Goal: Task Accomplishment & Management: Manage account settings

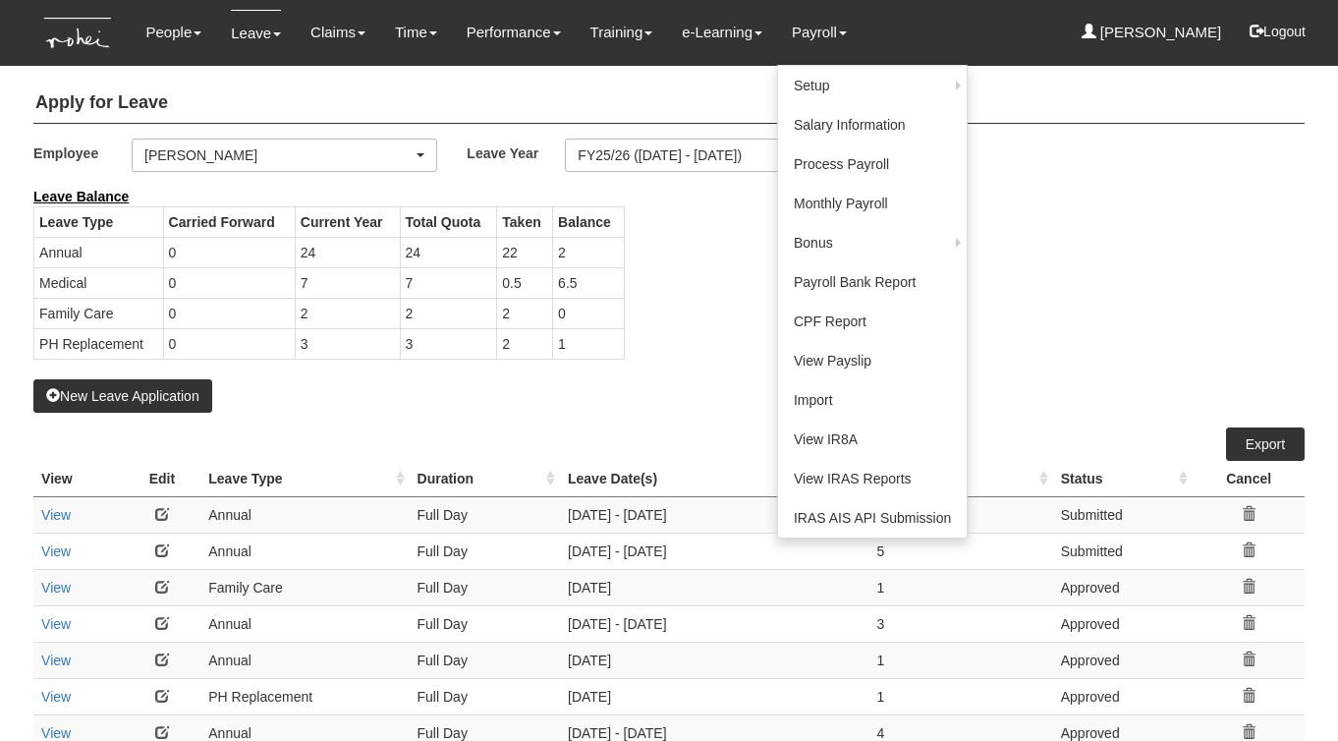
select select "50"
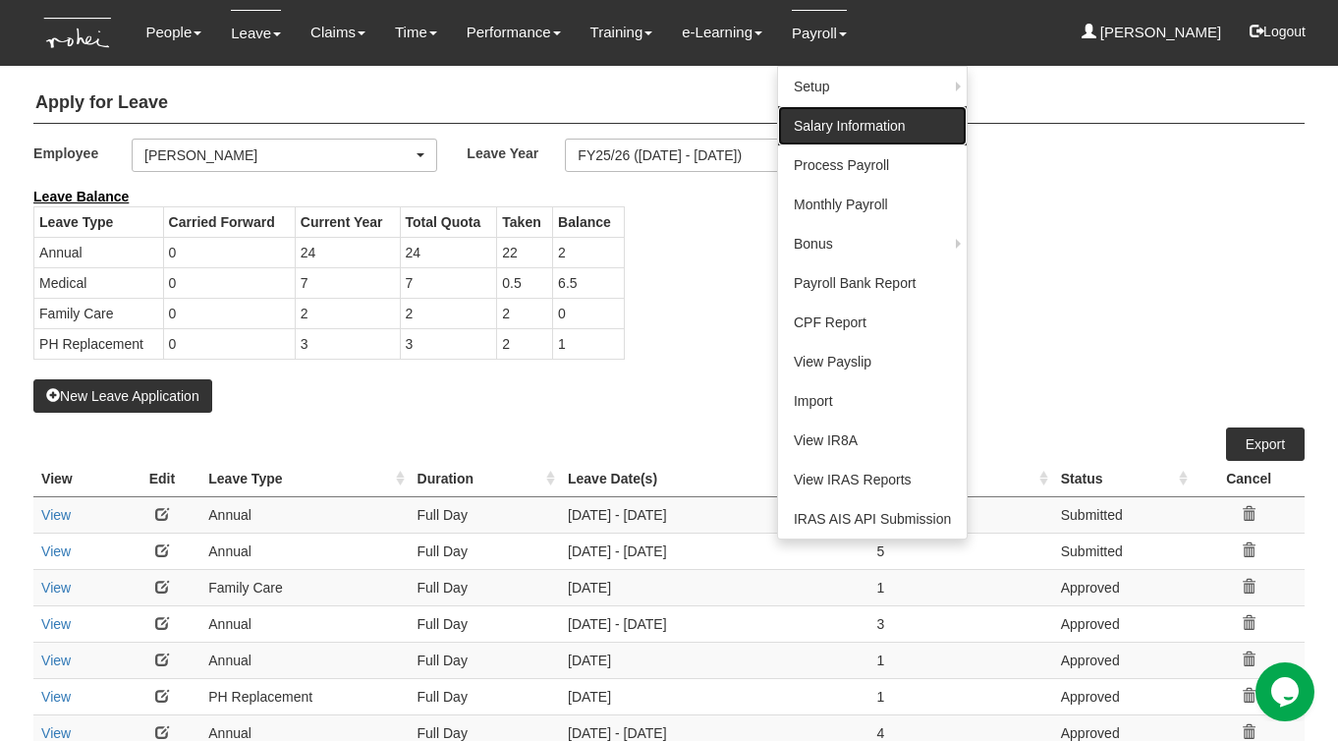
click at [820, 134] on link "Salary Information" at bounding box center [872, 125] width 189 height 39
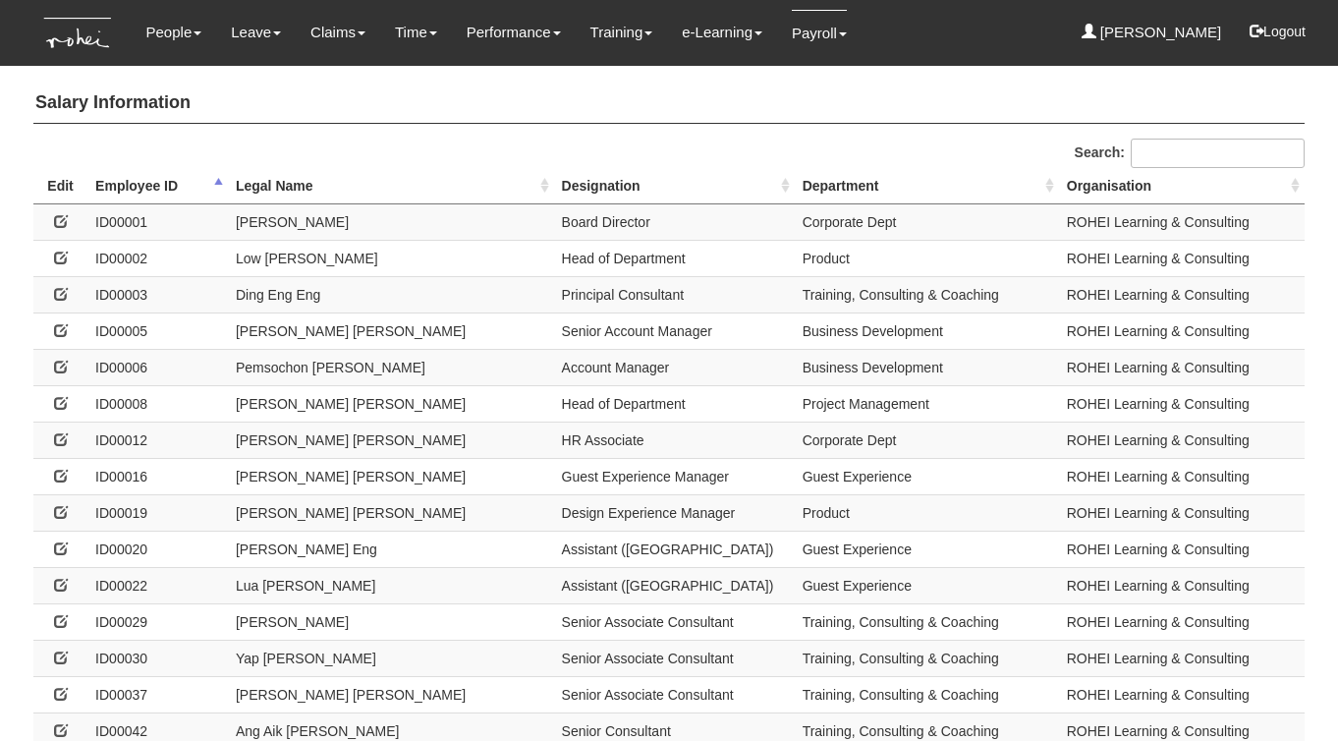
select select "50"
click at [1168, 151] on input "Search:" at bounding box center [1217, 152] width 174 height 29
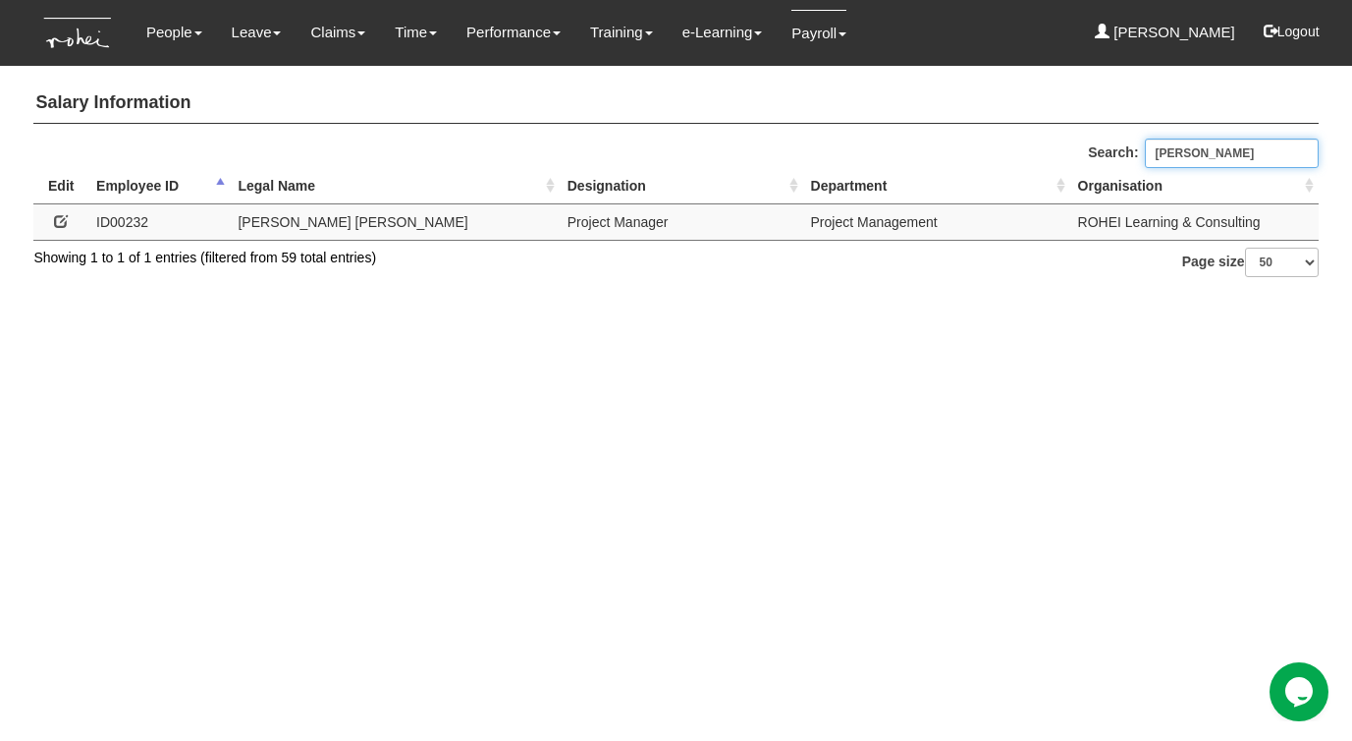
type input "[PERSON_NAME]"
click at [57, 222] on icon at bounding box center [61, 221] width 14 height 14
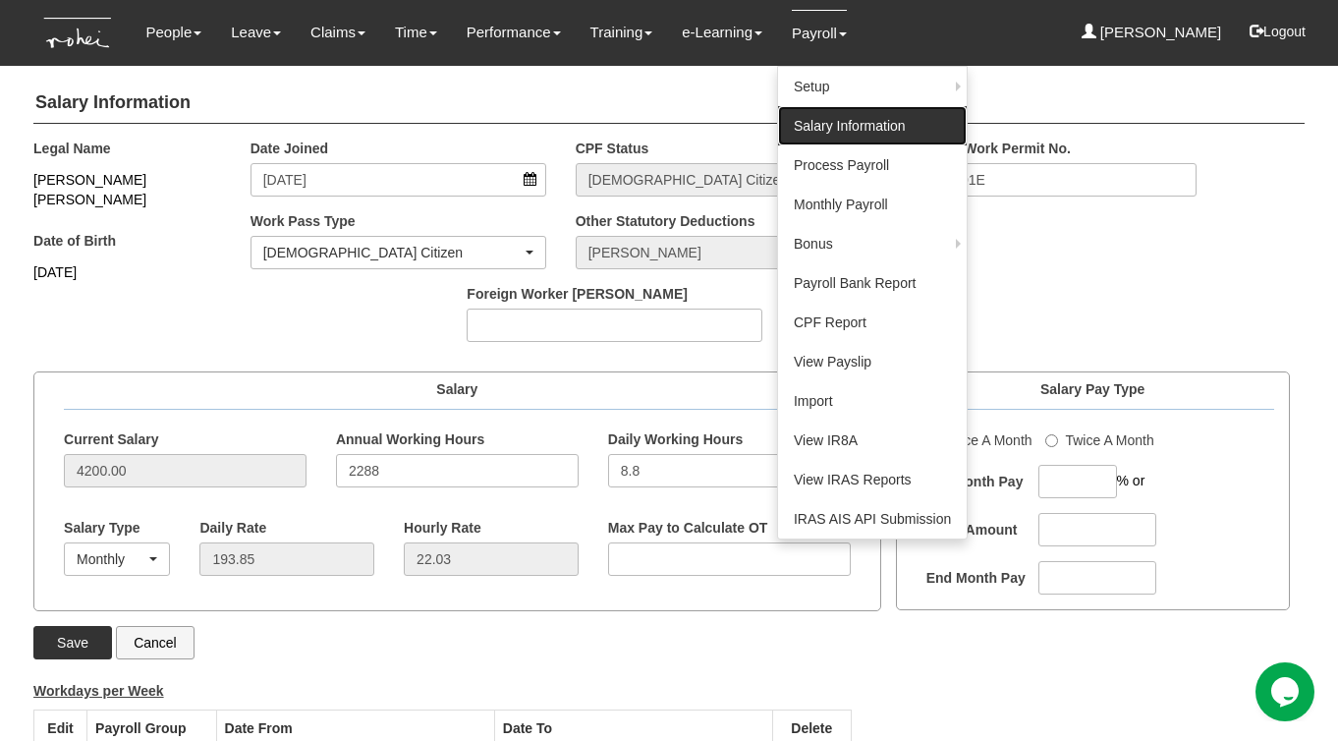
click at [806, 129] on link "Salary Information" at bounding box center [872, 125] width 189 height 39
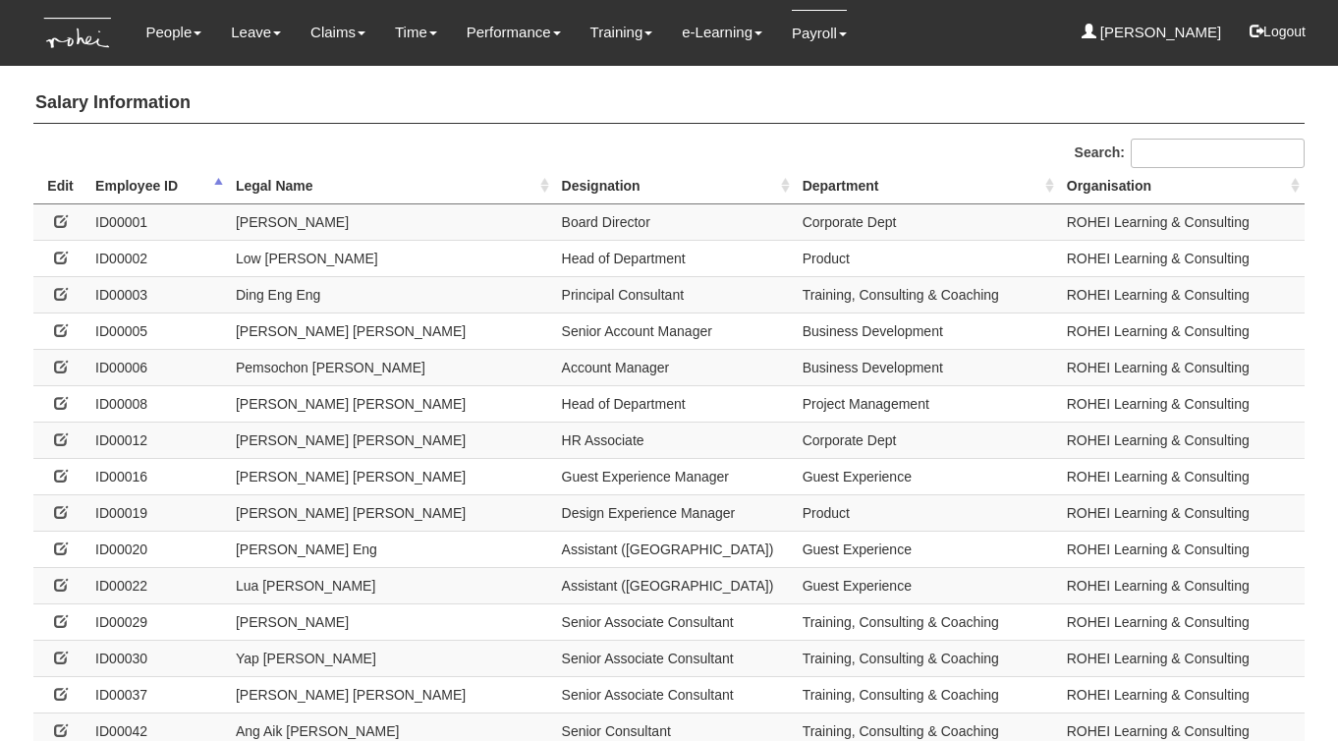
select select "50"
click at [1171, 145] on input "Search:" at bounding box center [1217, 152] width 174 height 29
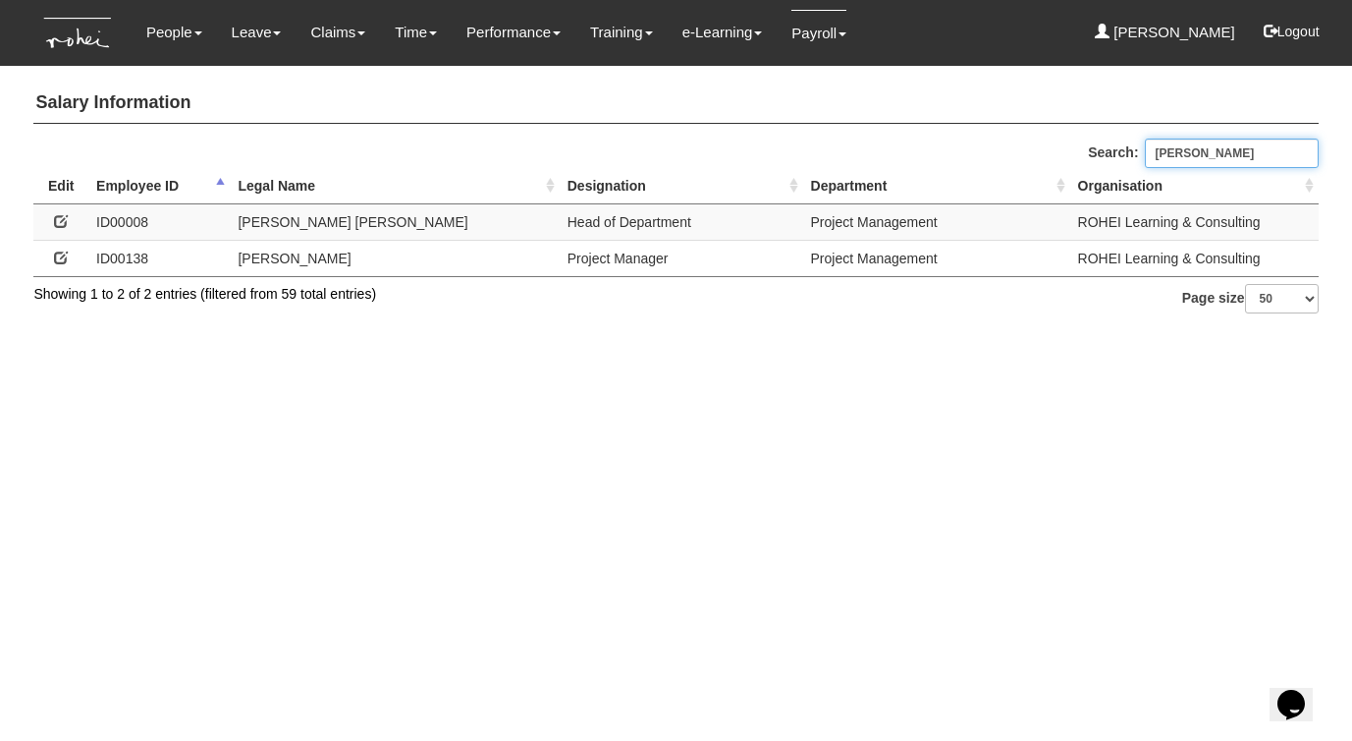
type input "denise"
click at [62, 255] on icon at bounding box center [61, 257] width 14 height 14
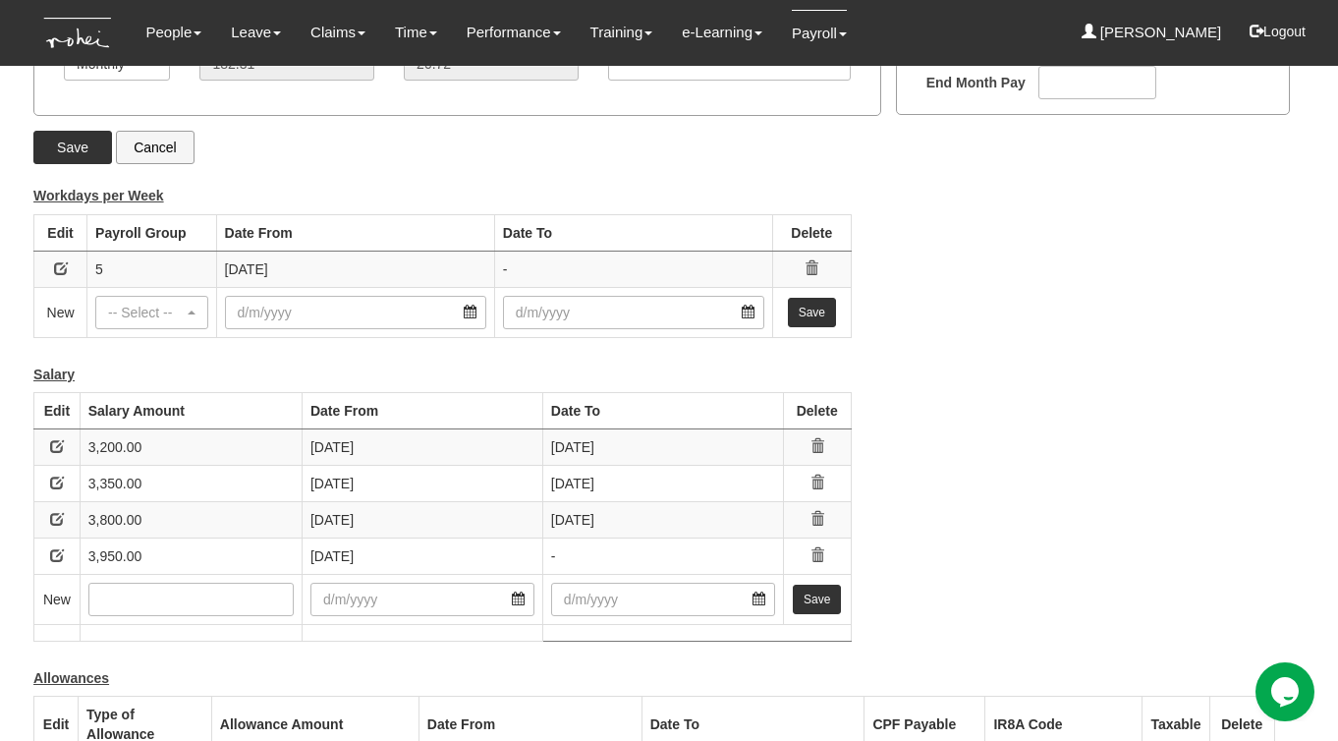
scroll to position [496, 0]
